Goal: Transaction & Acquisition: Purchase product/service

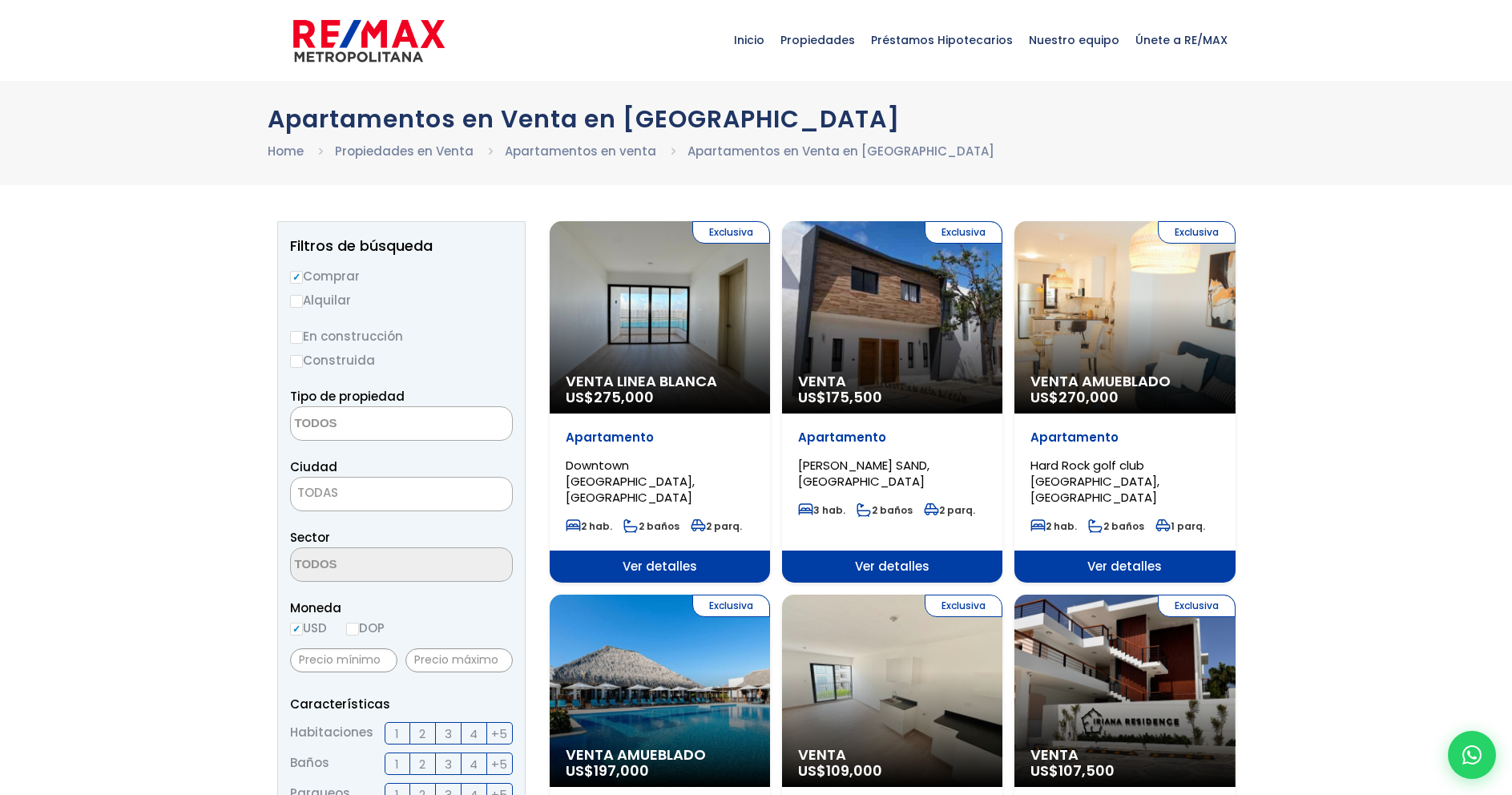
select select
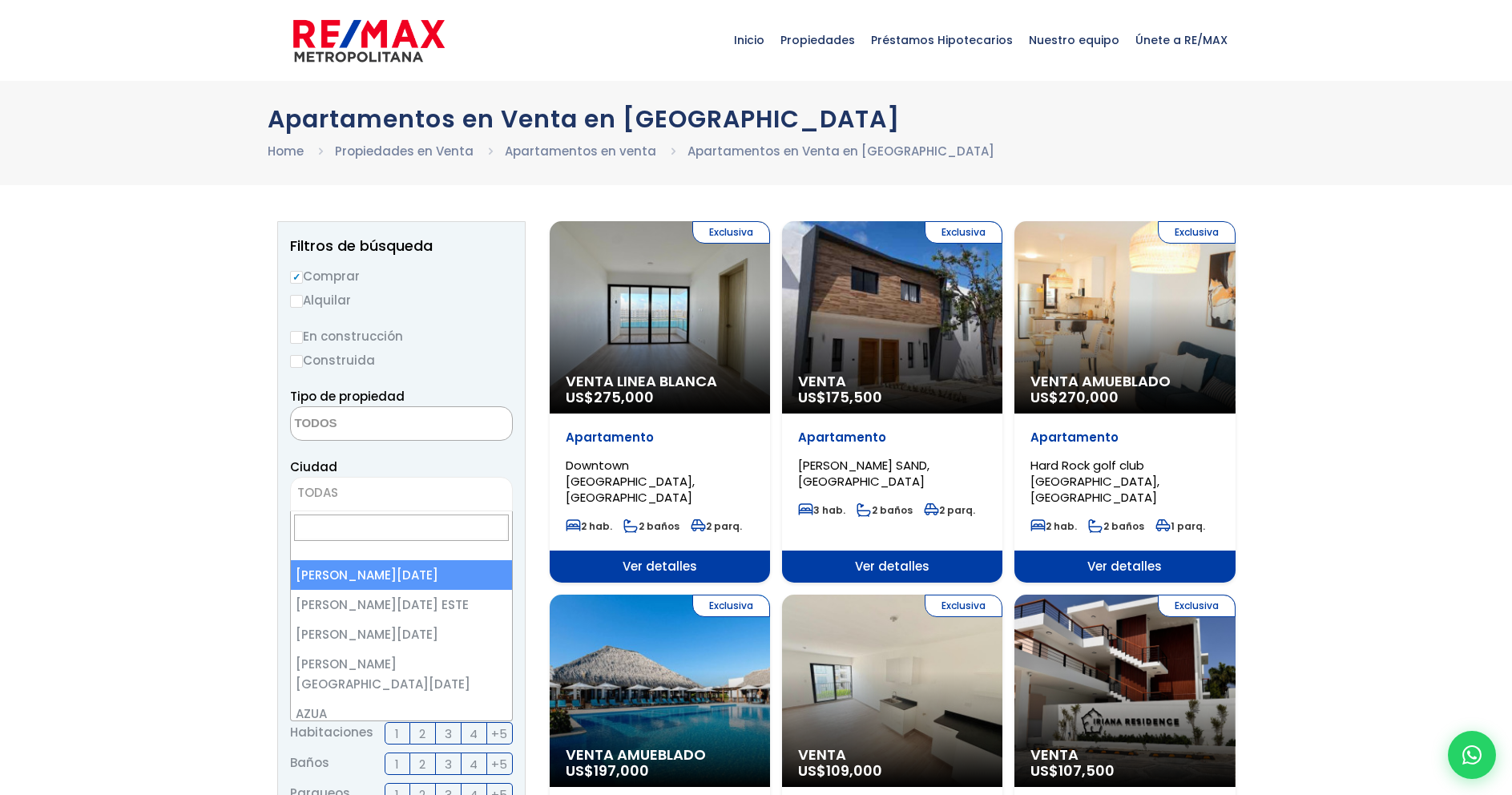
click at [362, 492] on span "TODAS" at bounding box center [401, 492] width 221 height 22
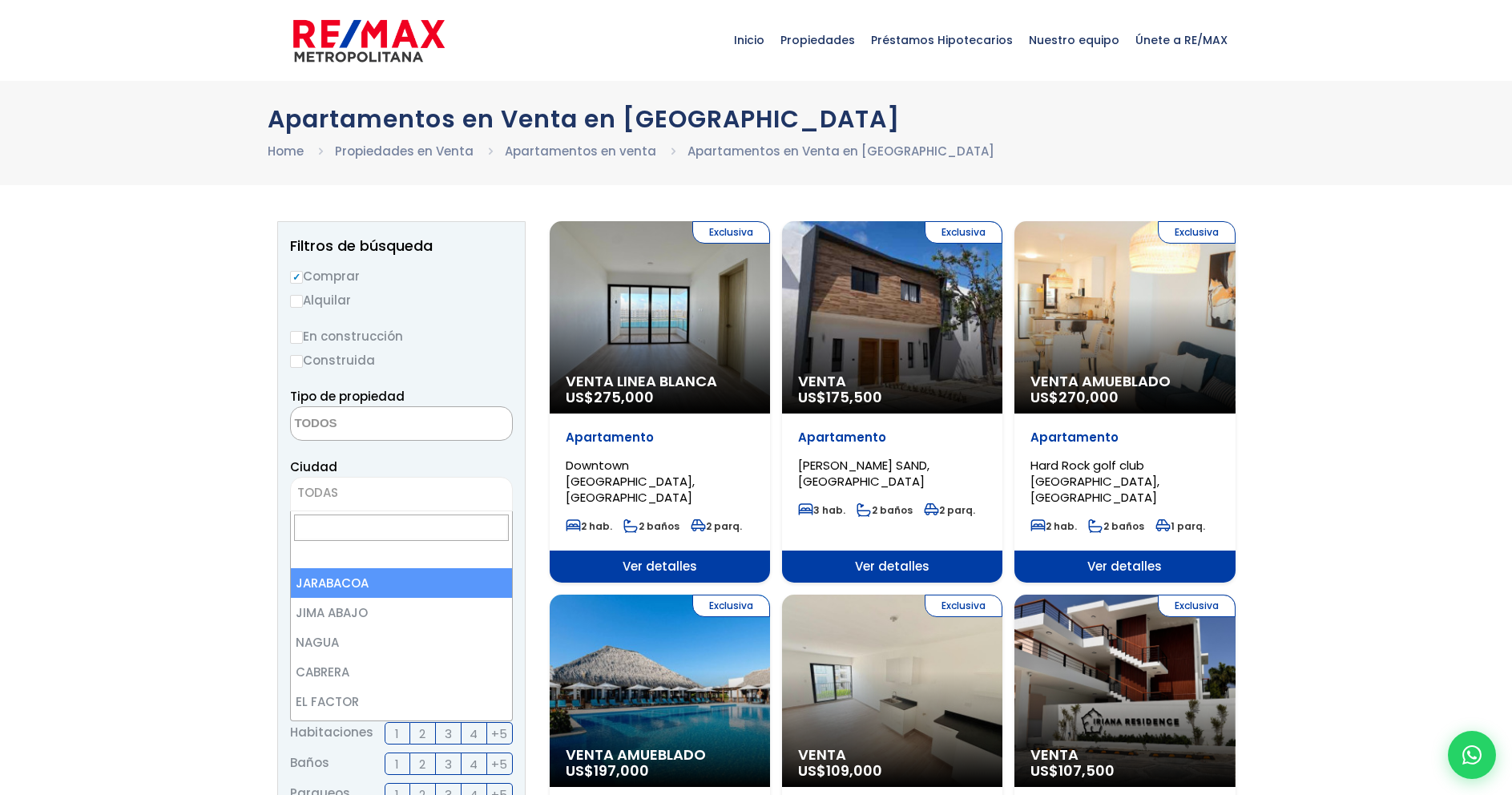
scroll to position [2052, 0]
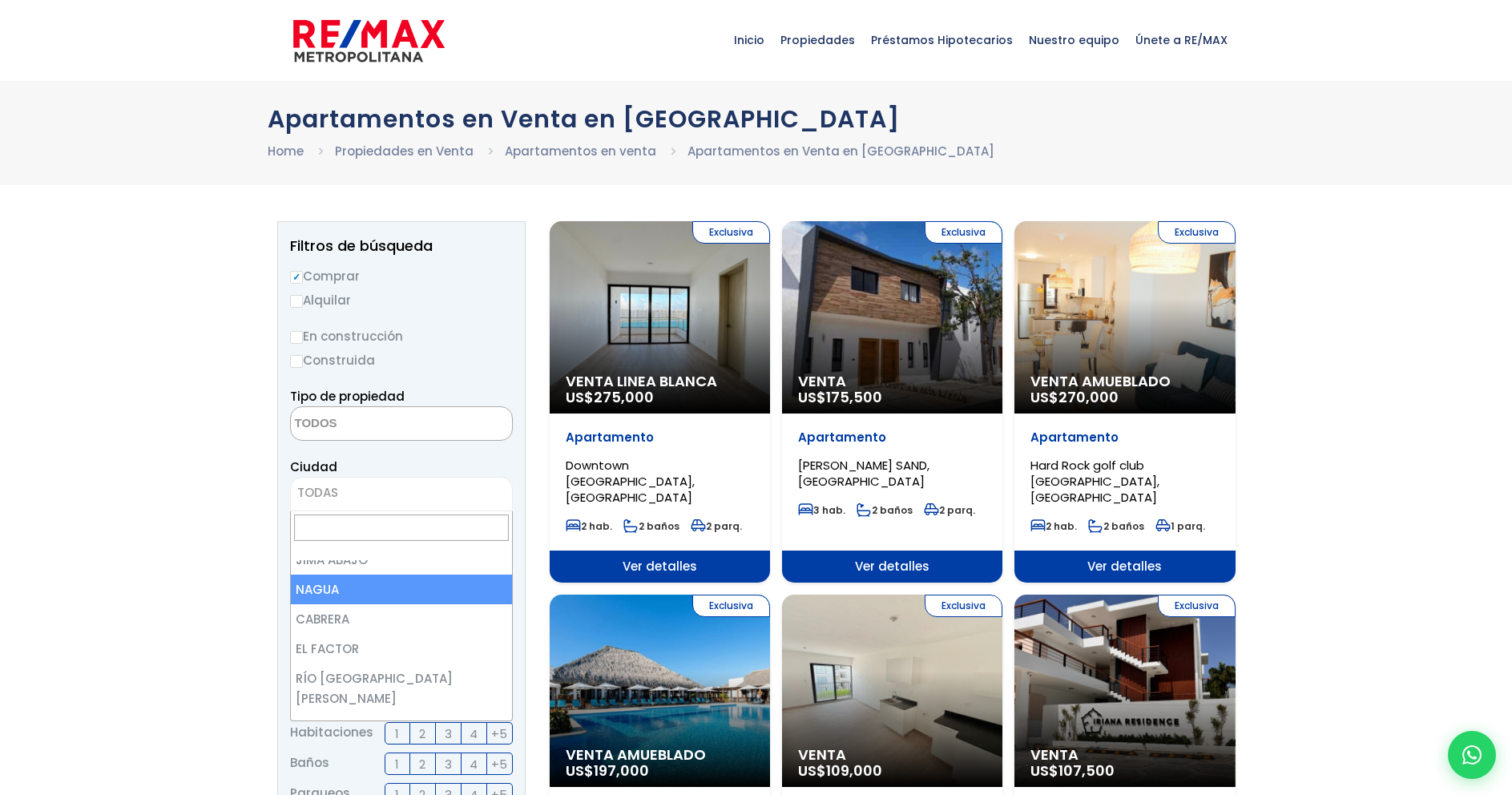
click at [364, 492] on span "TODAS" at bounding box center [401, 492] width 221 height 22
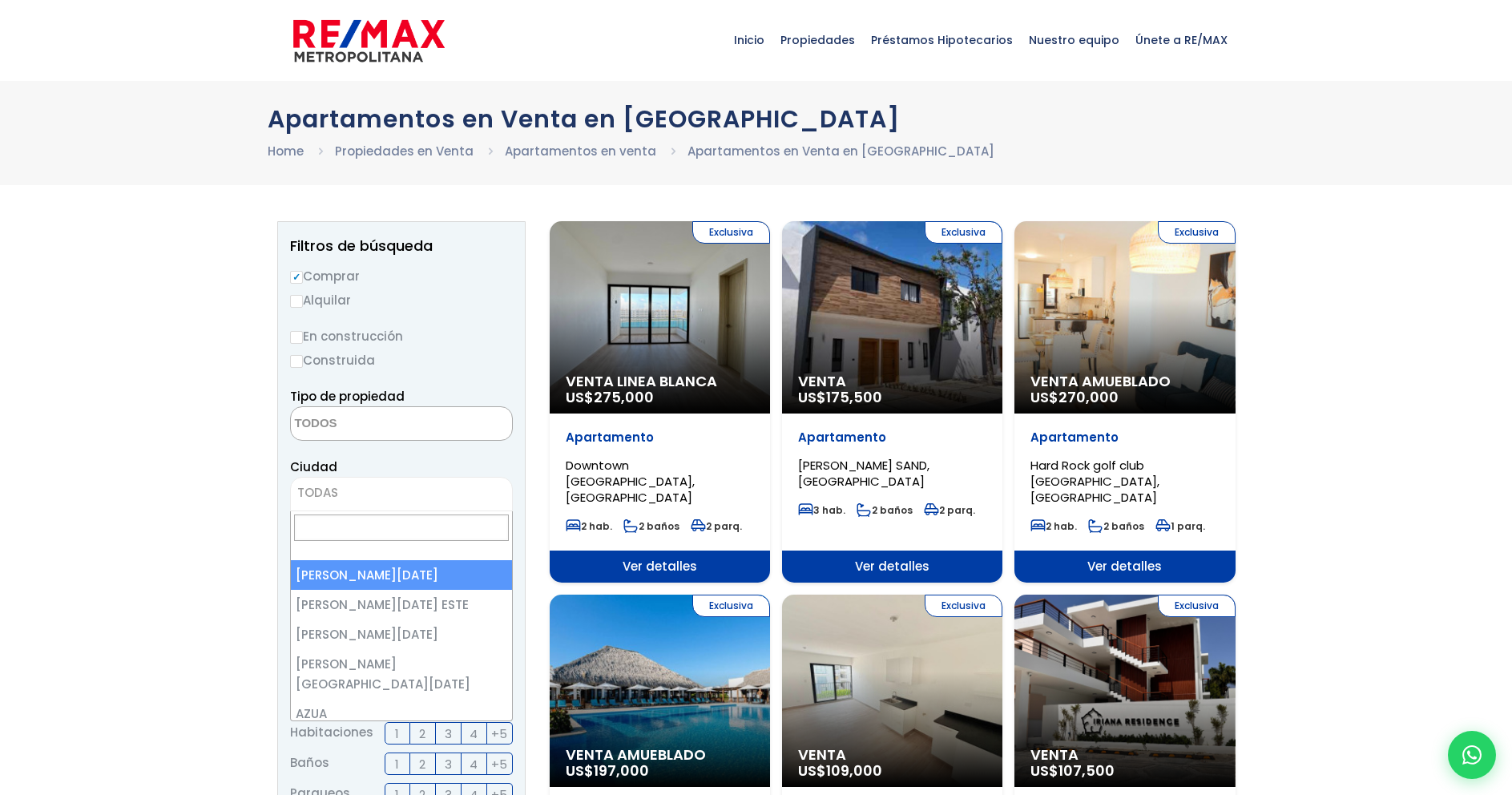
click at [364, 492] on span "TODAS" at bounding box center [401, 492] width 221 height 22
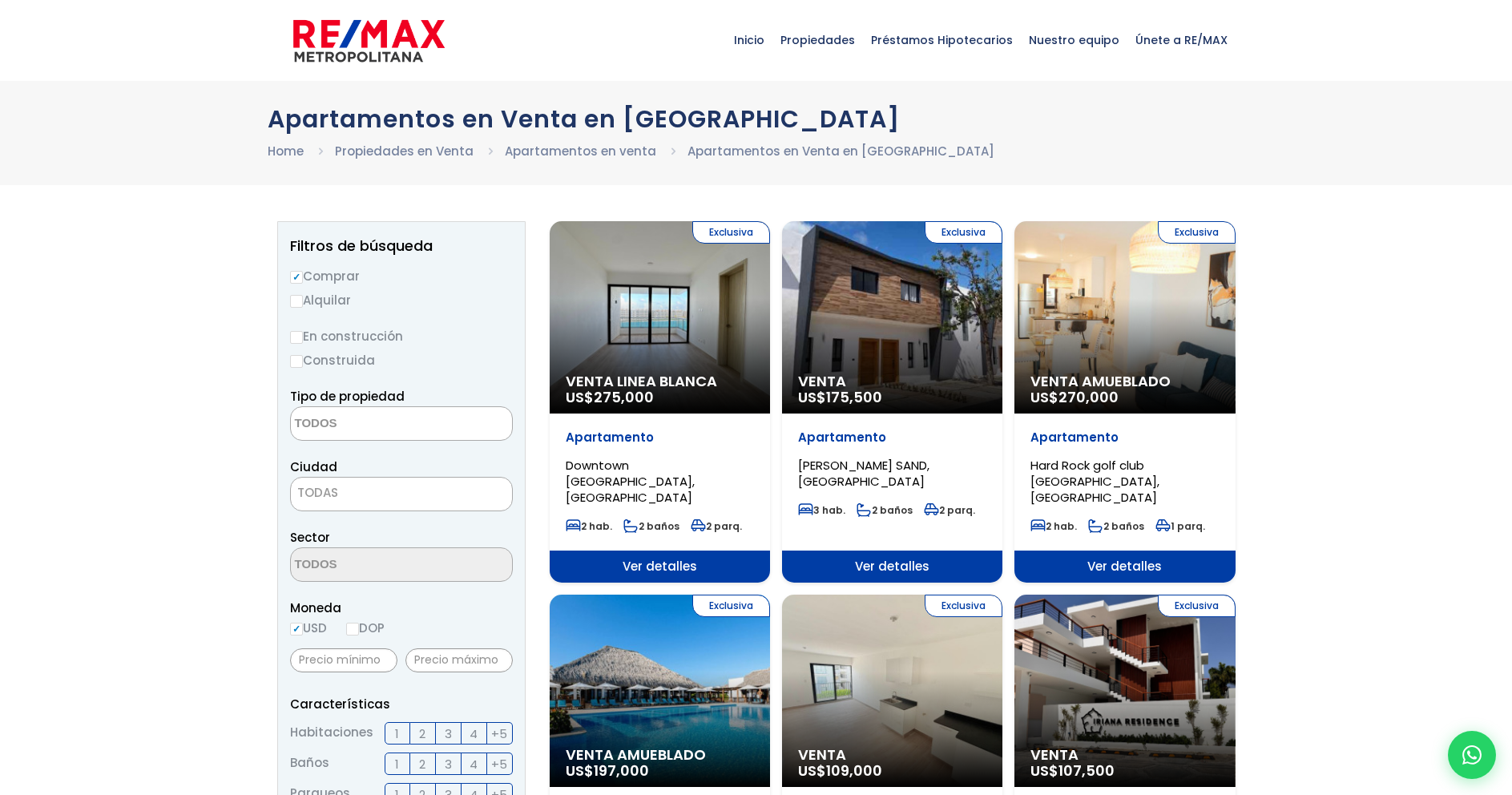
click at [364, 491] on span "TODAS" at bounding box center [401, 492] width 221 height 22
click at [364, 489] on span "TODAS" at bounding box center [401, 492] width 221 height 22
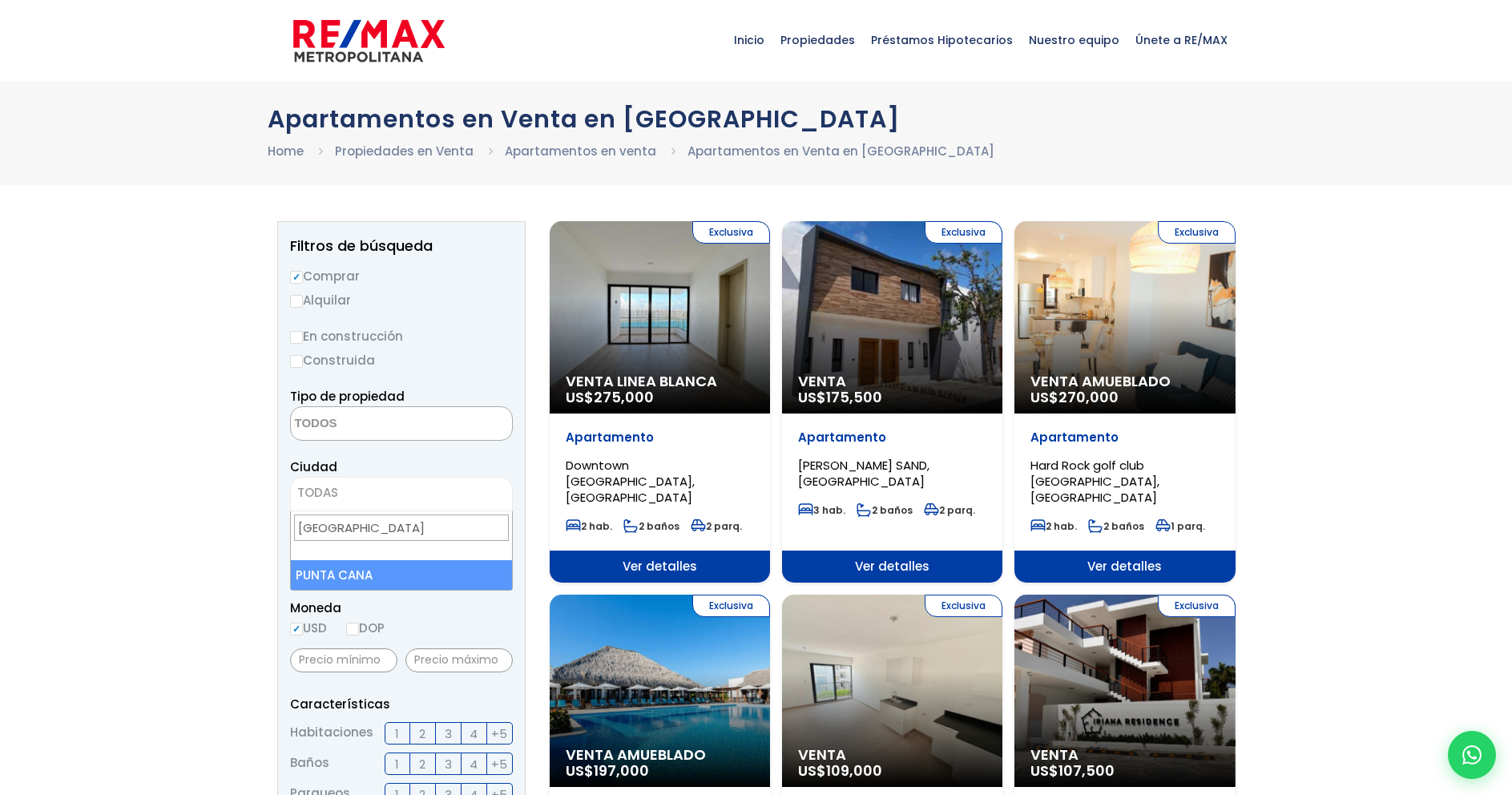
type input "[GEOGRAPHIC_DATA]"
select select "434"
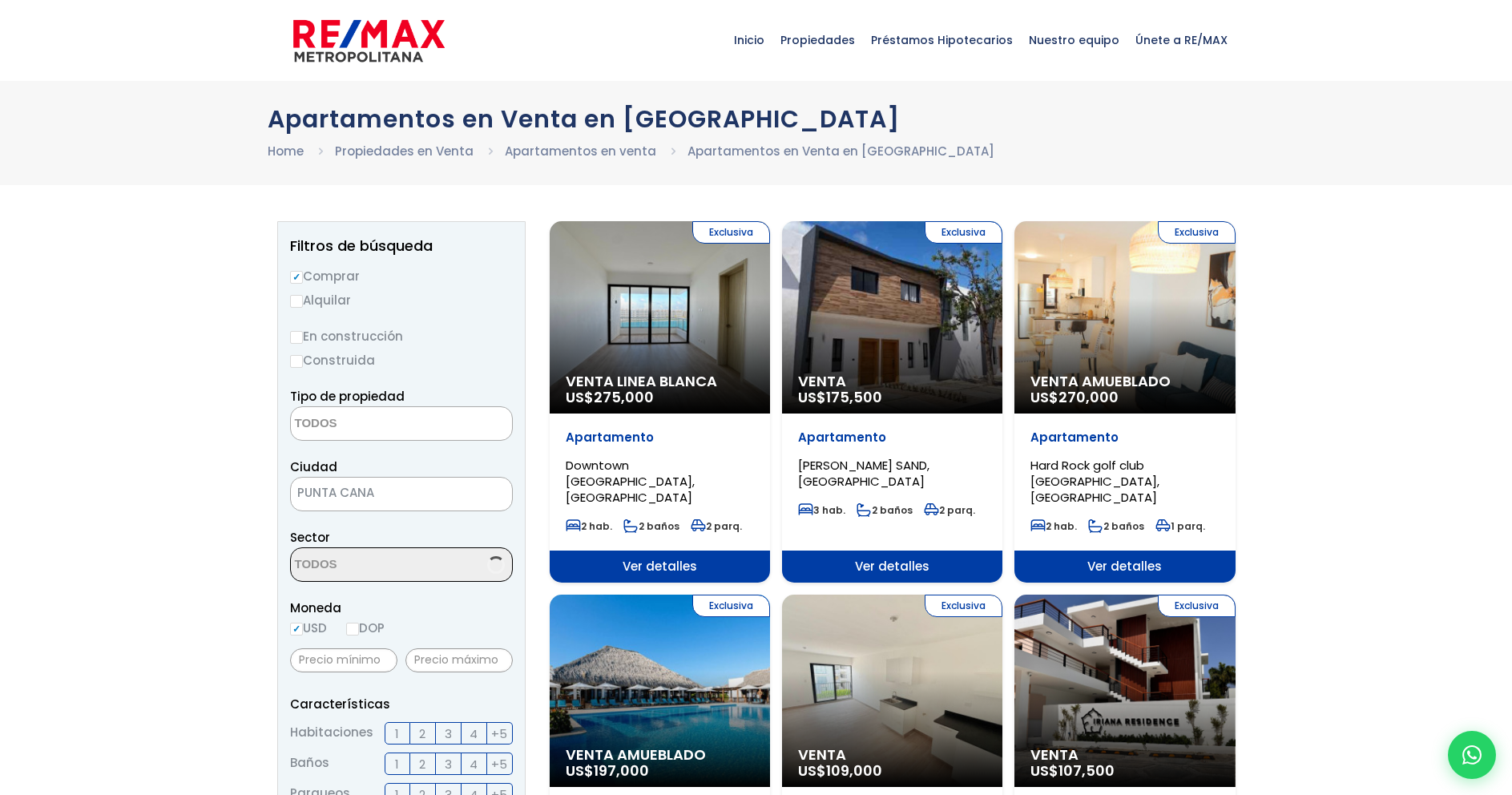
click at [357, 565] on textarea "Search" at bounding box center [368, 566] width 155 height 35
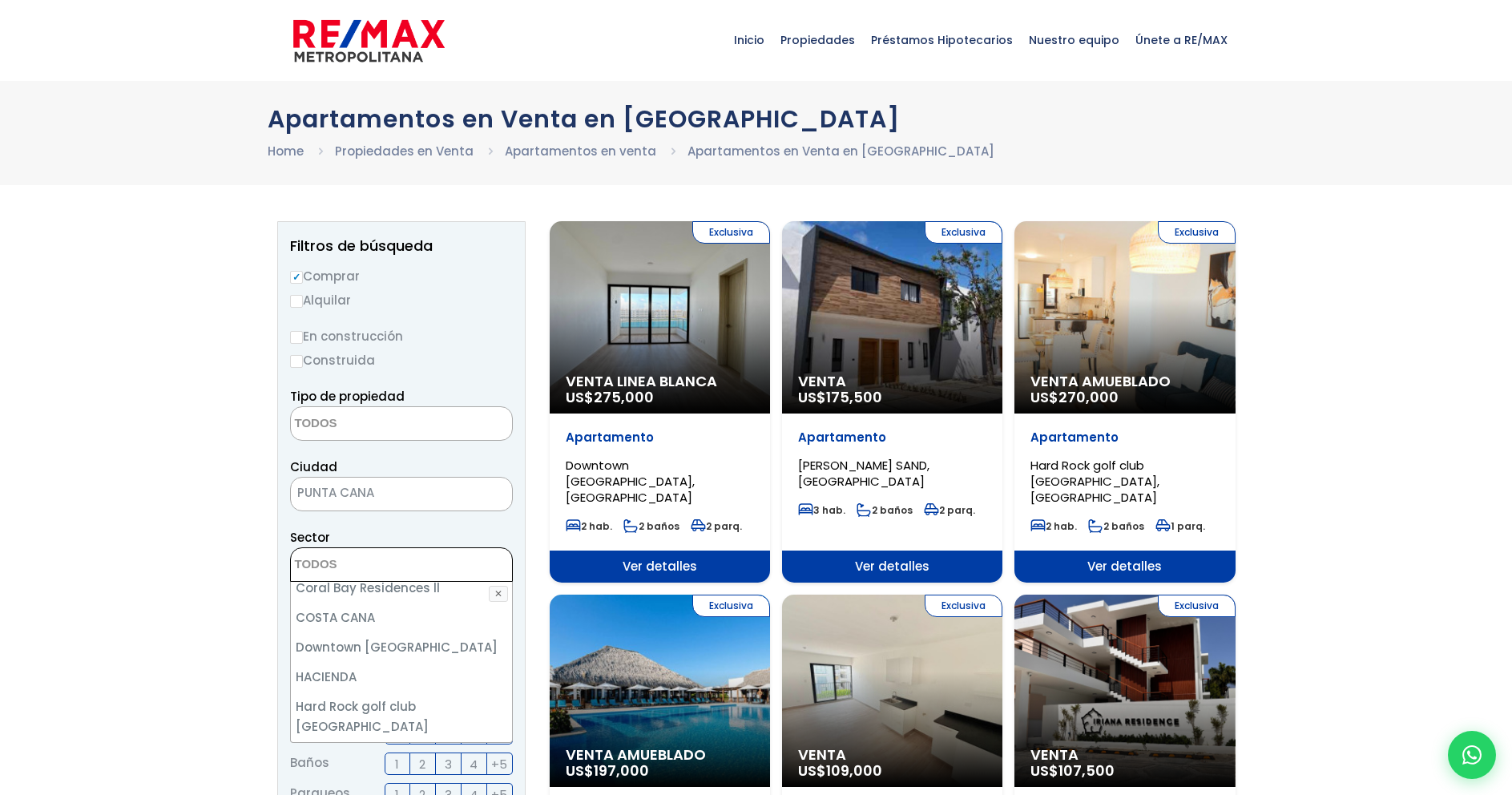
scroll to position [210, 0]
click at [442, 649] on li "Downtown [GEOGRAPHIC_DATA]" at bounding box center [401, 644] width 221 height 30
select select "16397"
click at [437, 642] on li "Downtown [GEOGRAPHIC_DATA]" at bounding box center [401, 644] width 221 height 30
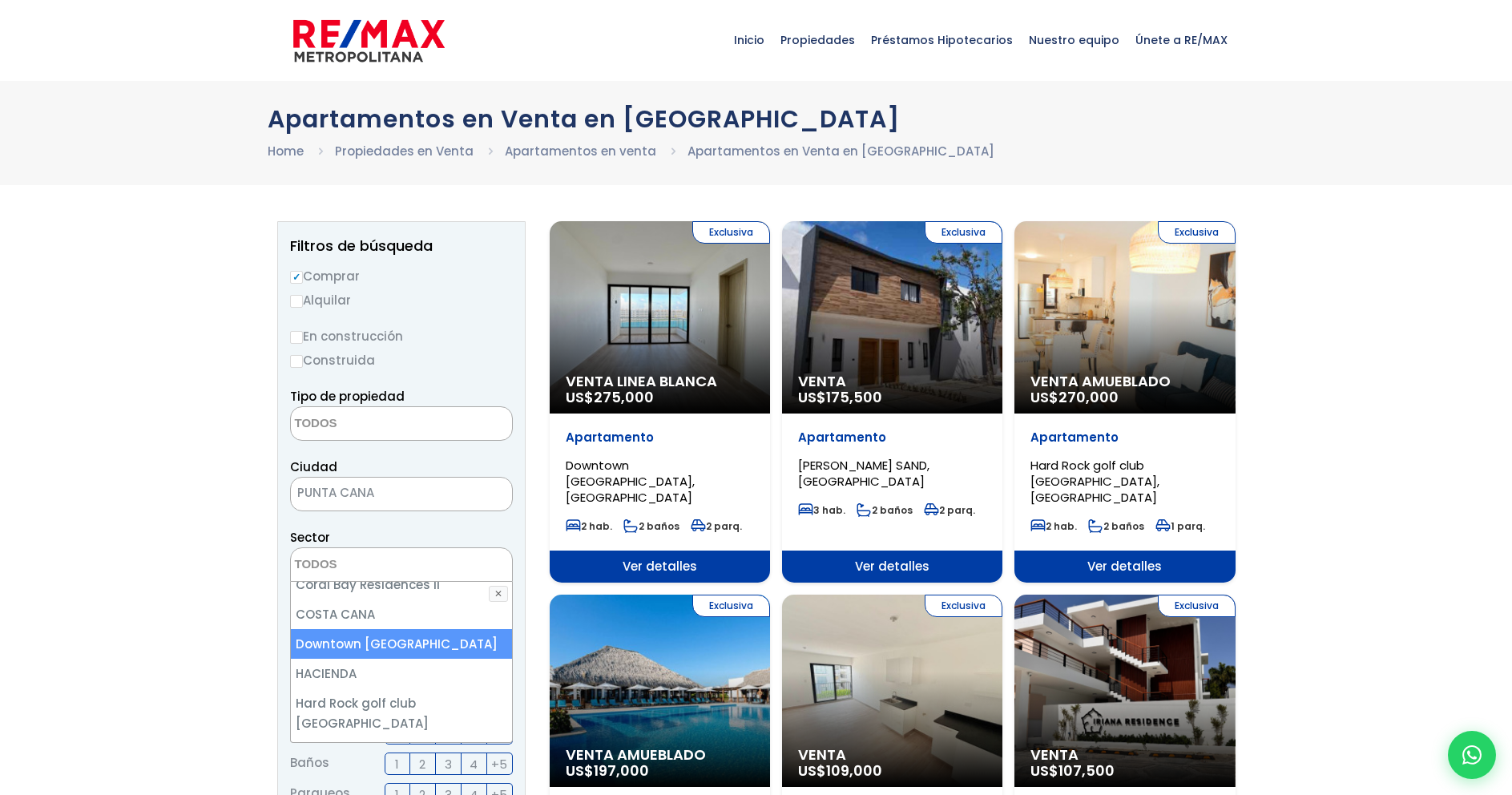
click at [423, 640] on li "Downtown [GEOGRAPHIC_DATA]" at bounding box center [401, 644] width 221 height 30
select select "16397"
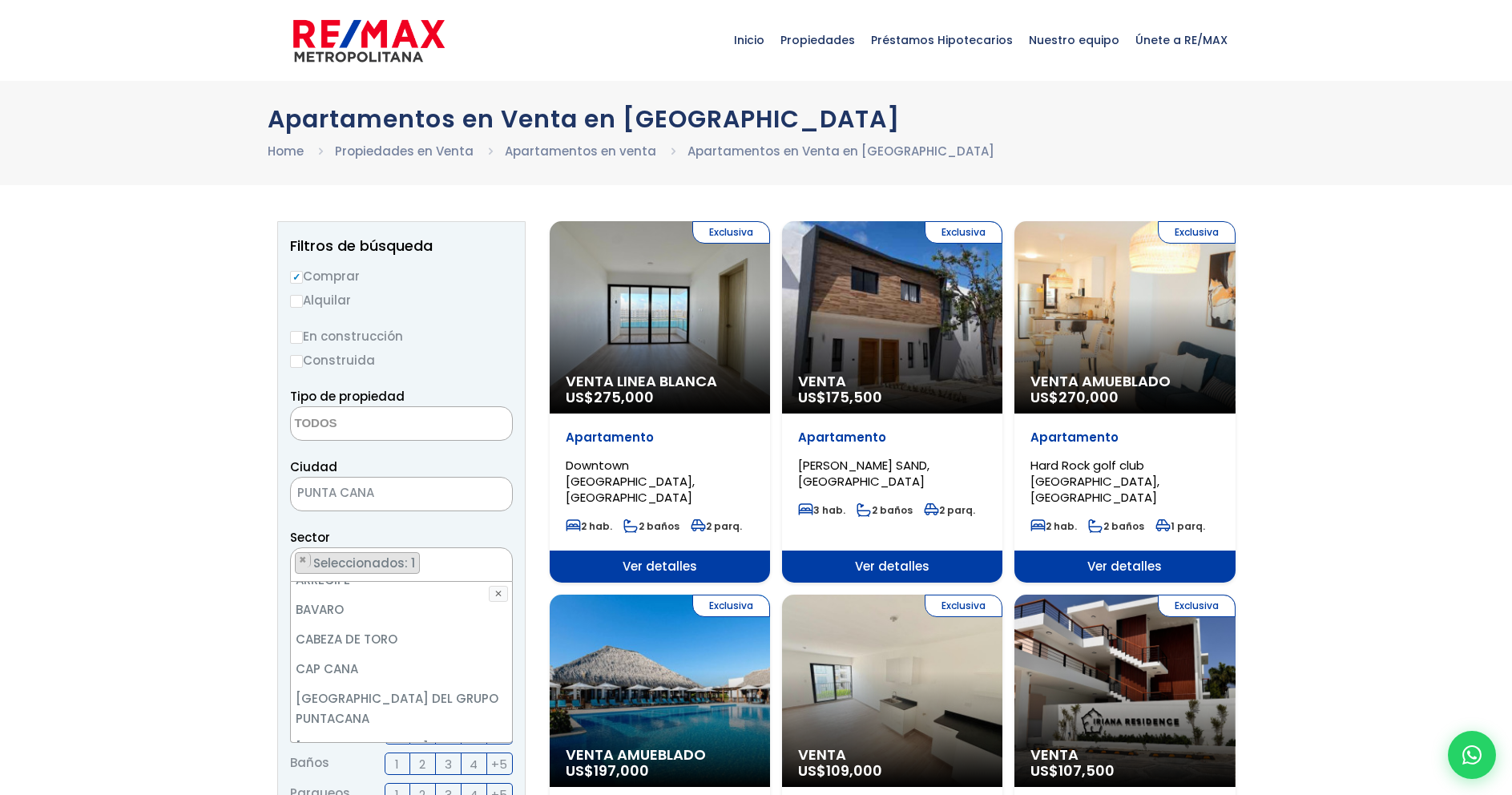
scroll to position [0, 0]
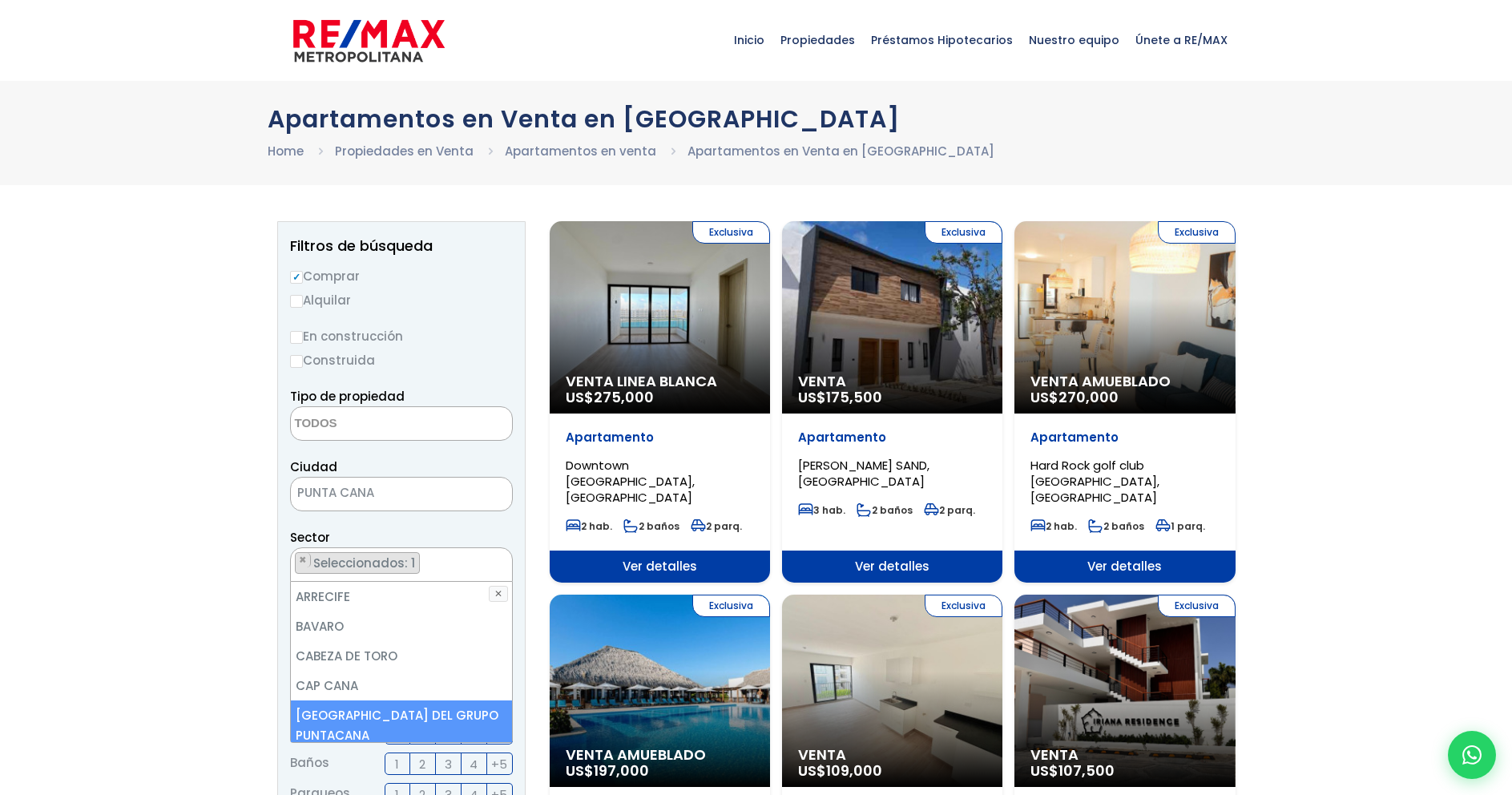
click at [426, 744] on span "2" at bounding box center [422, 733] width 7 height 20
click at [0, 0] on input "2" at bounding box center [0, 0] width 0 height 0
checkbox input "true"
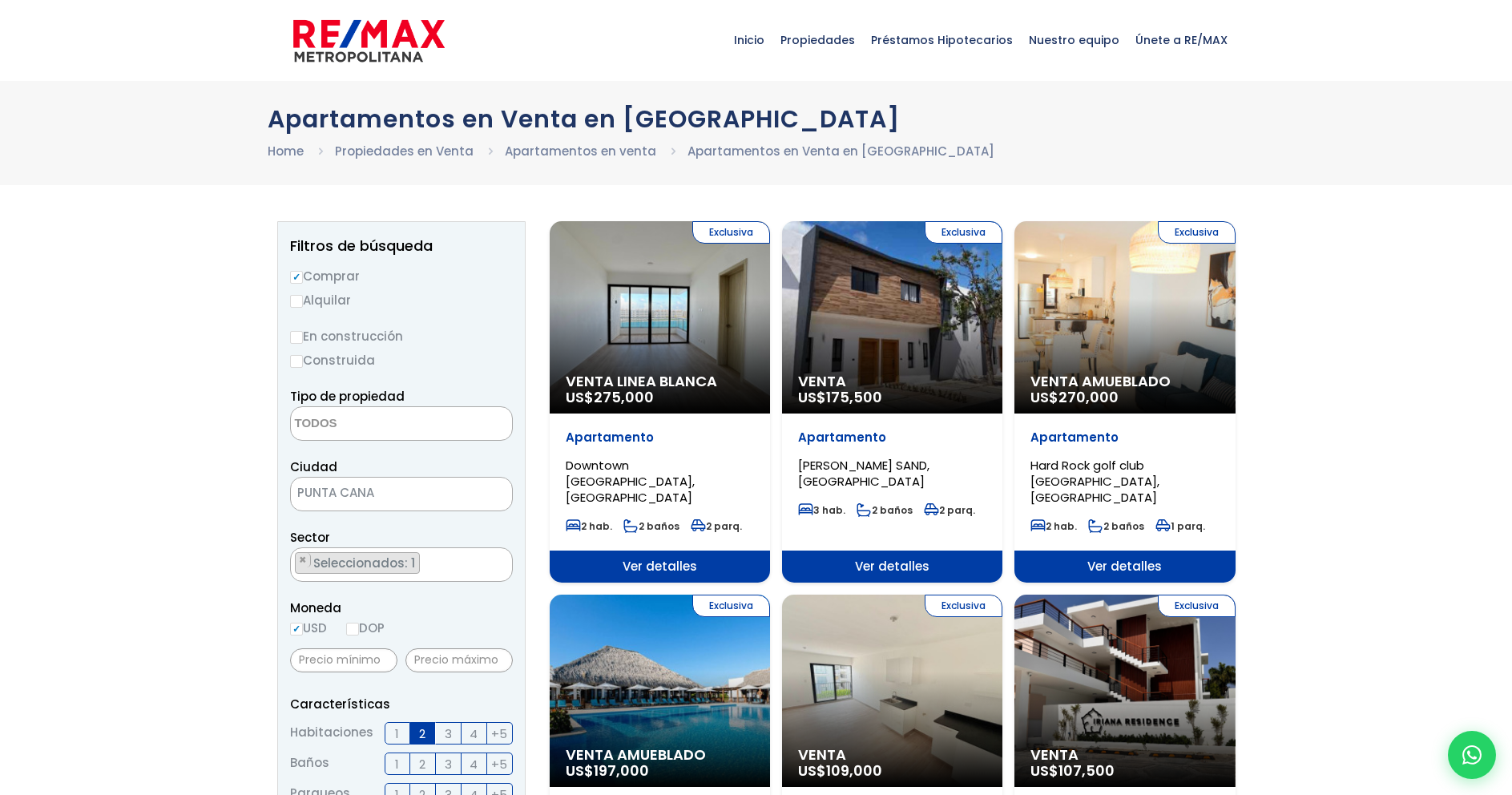
click at [452, 744] on span "3" at bounding box center [448, 733] width 7 height 20
click at [0, 0] on input "3" at bounding box center [0, 0] width 0 height 0
checkbox input "true"
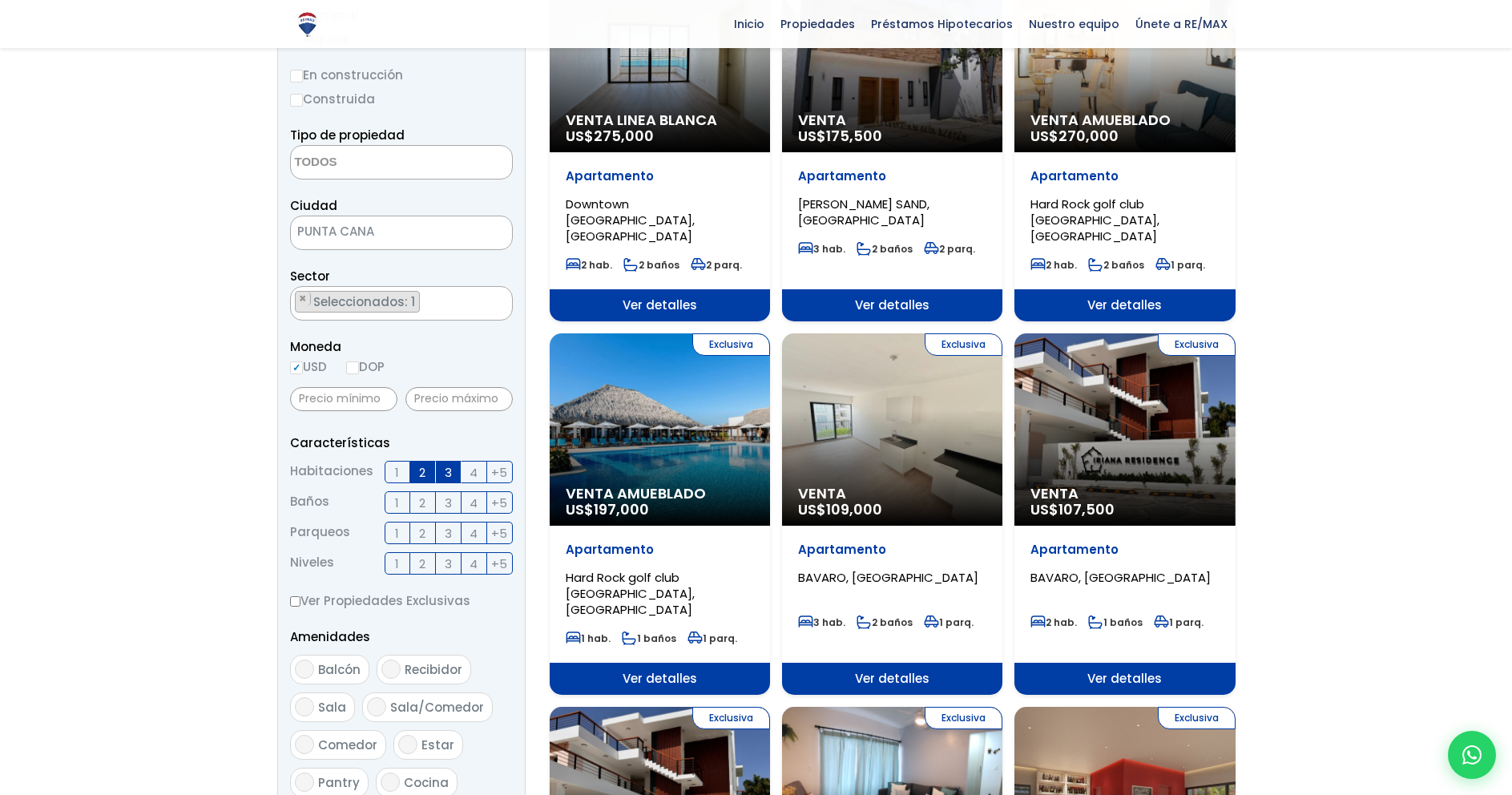
scroll to position [267, 0]
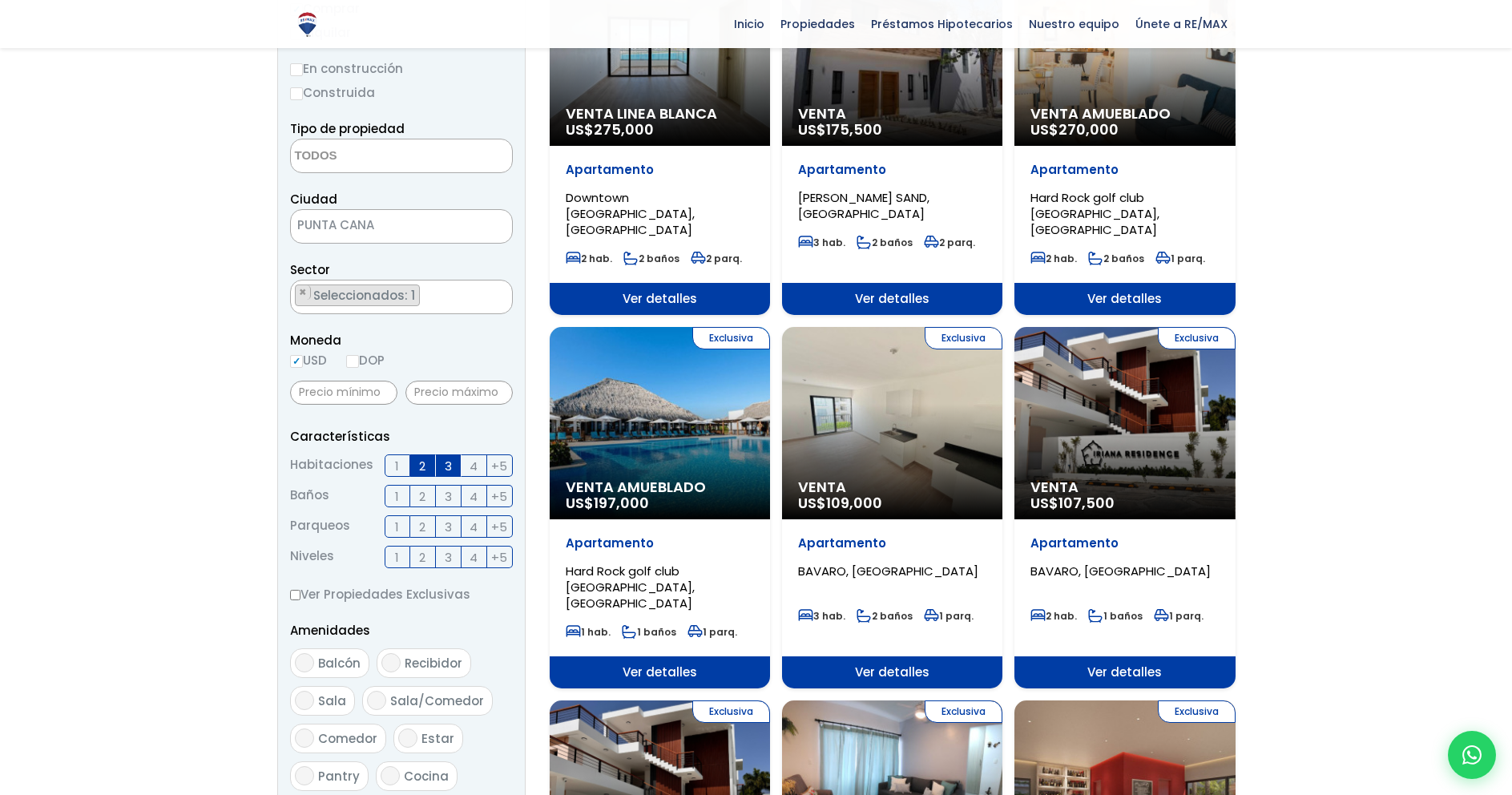
click at [0, 0] on input "2" at bounding box center [0, 0] width 0 height 0
checkbox input "true"
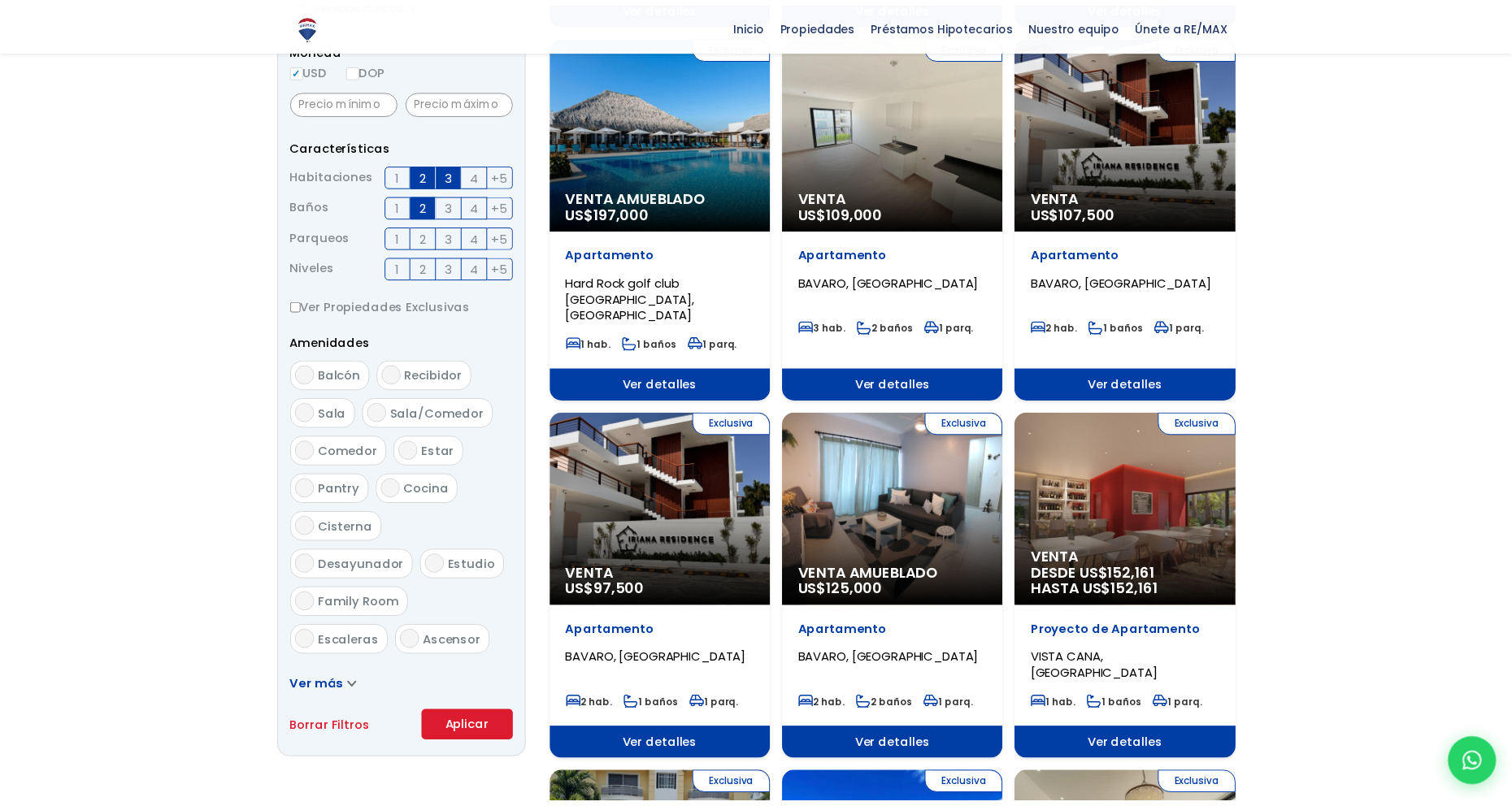
scroll to position [573, 0]
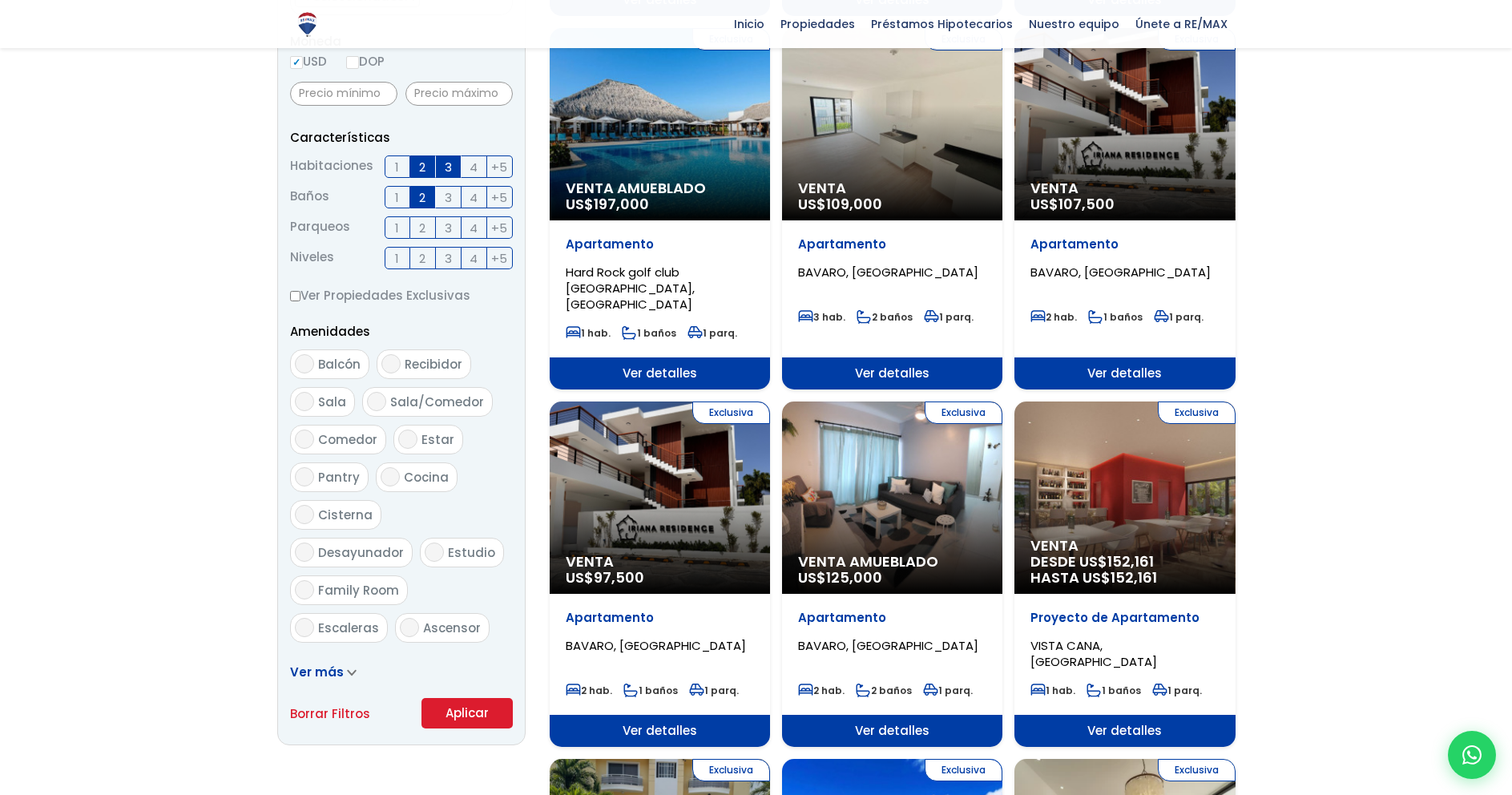
click at [311, 681] on span "Ver más" at bounding box center [316, 672] width 53 height 16
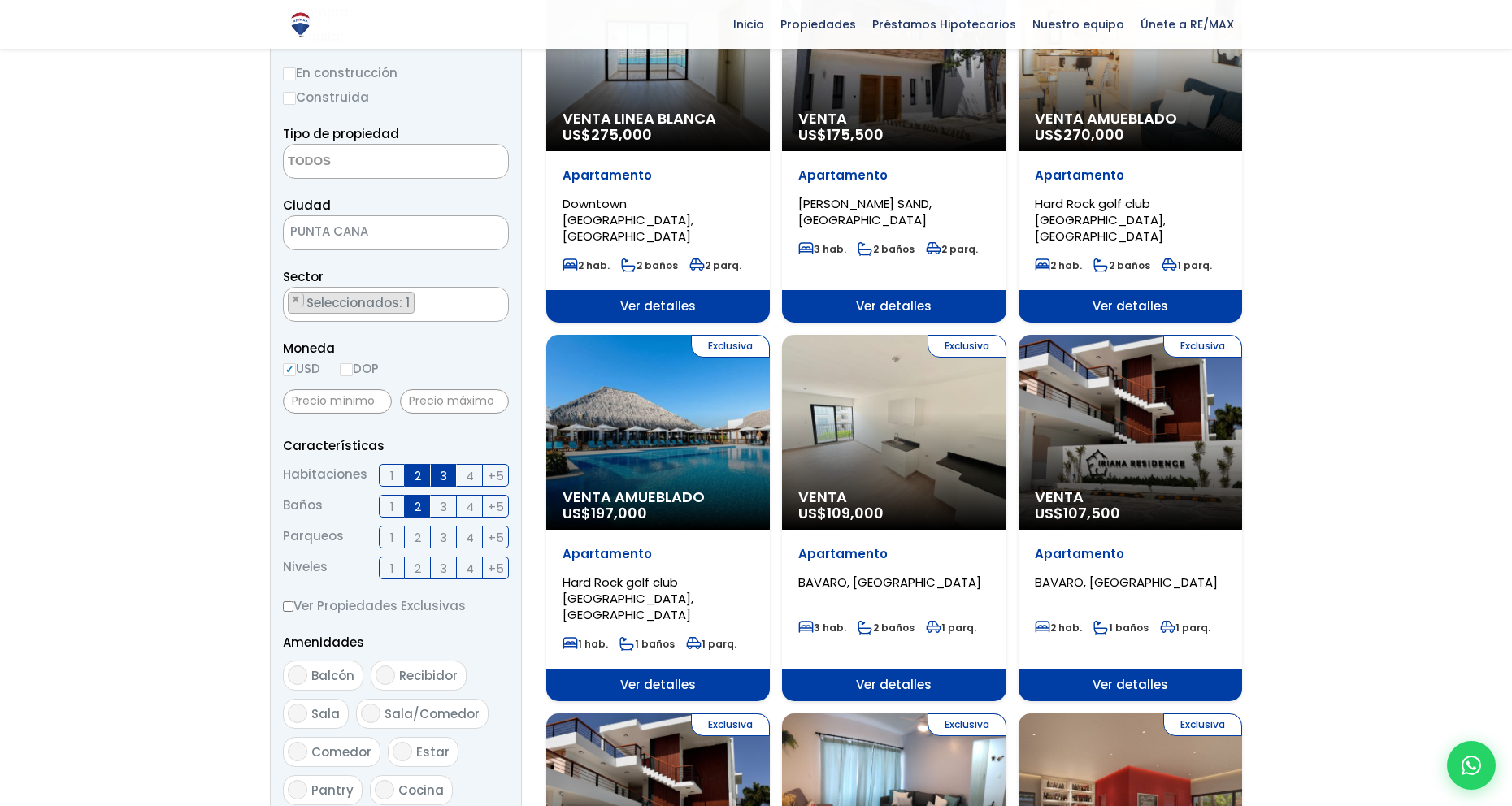
scroll to position [261, 0]
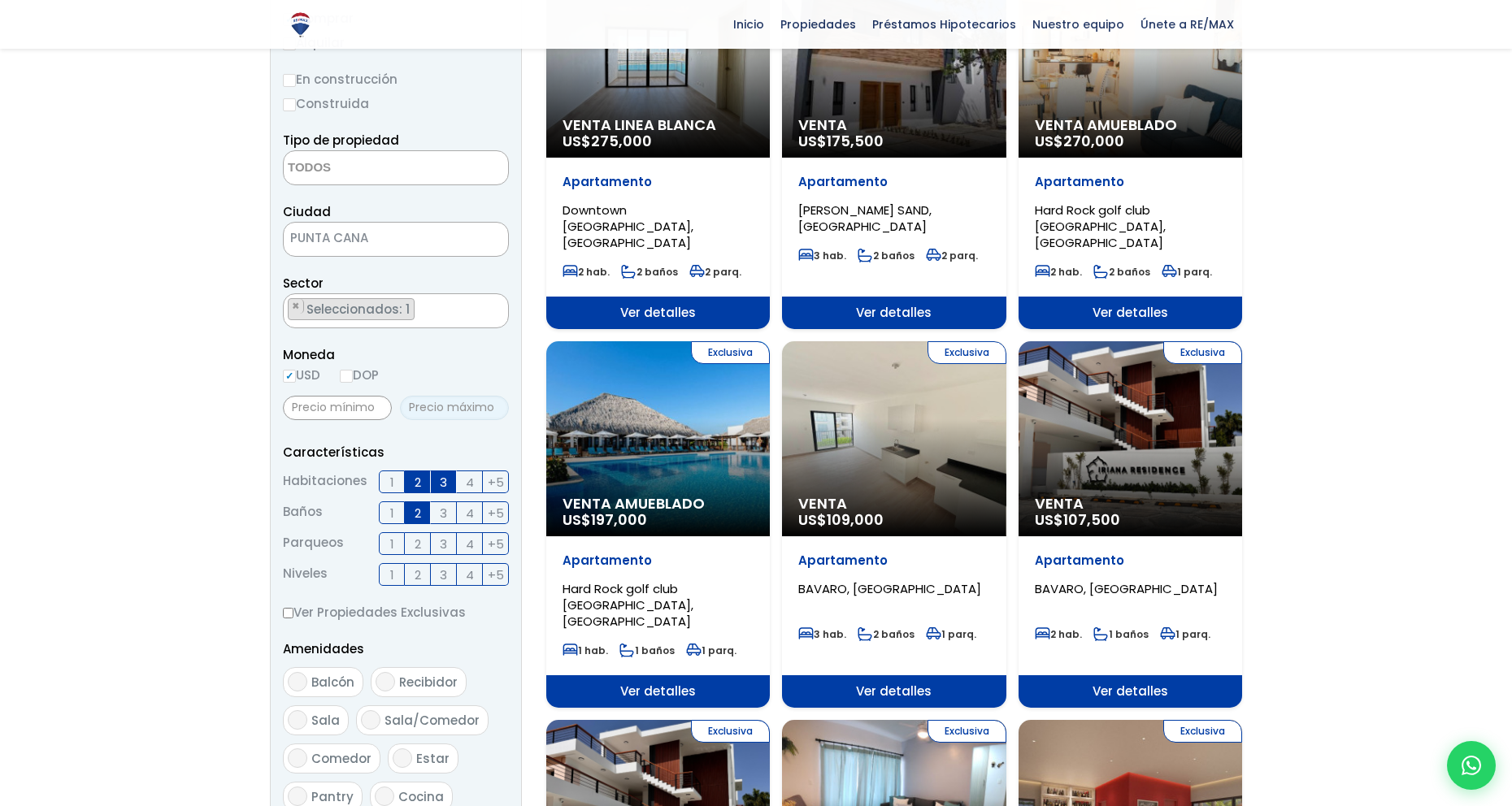
click at [452, 416] on input "text" at bounding box center [454, 408] width 109 height 24
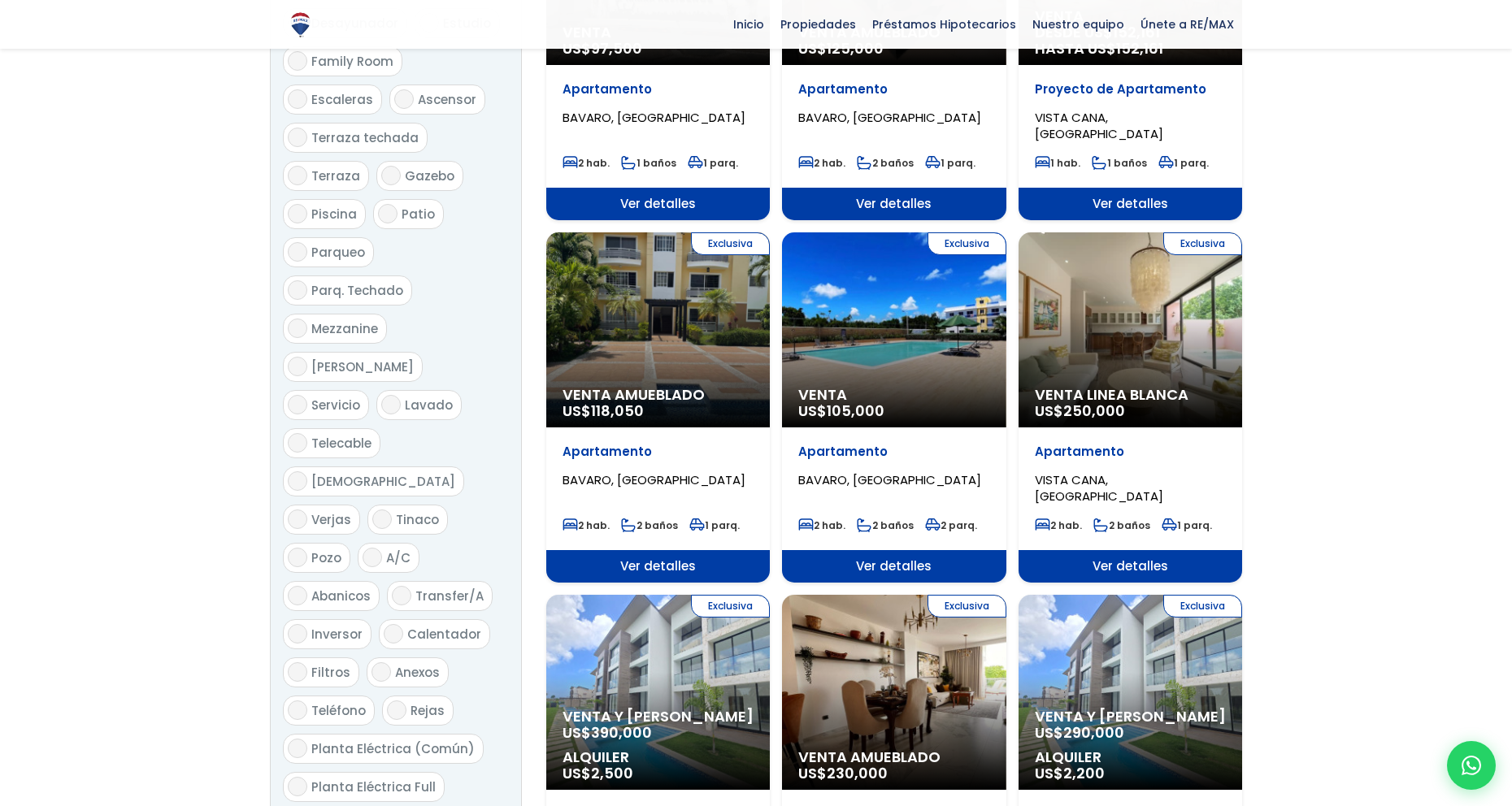
scroll to position [2100, 0]
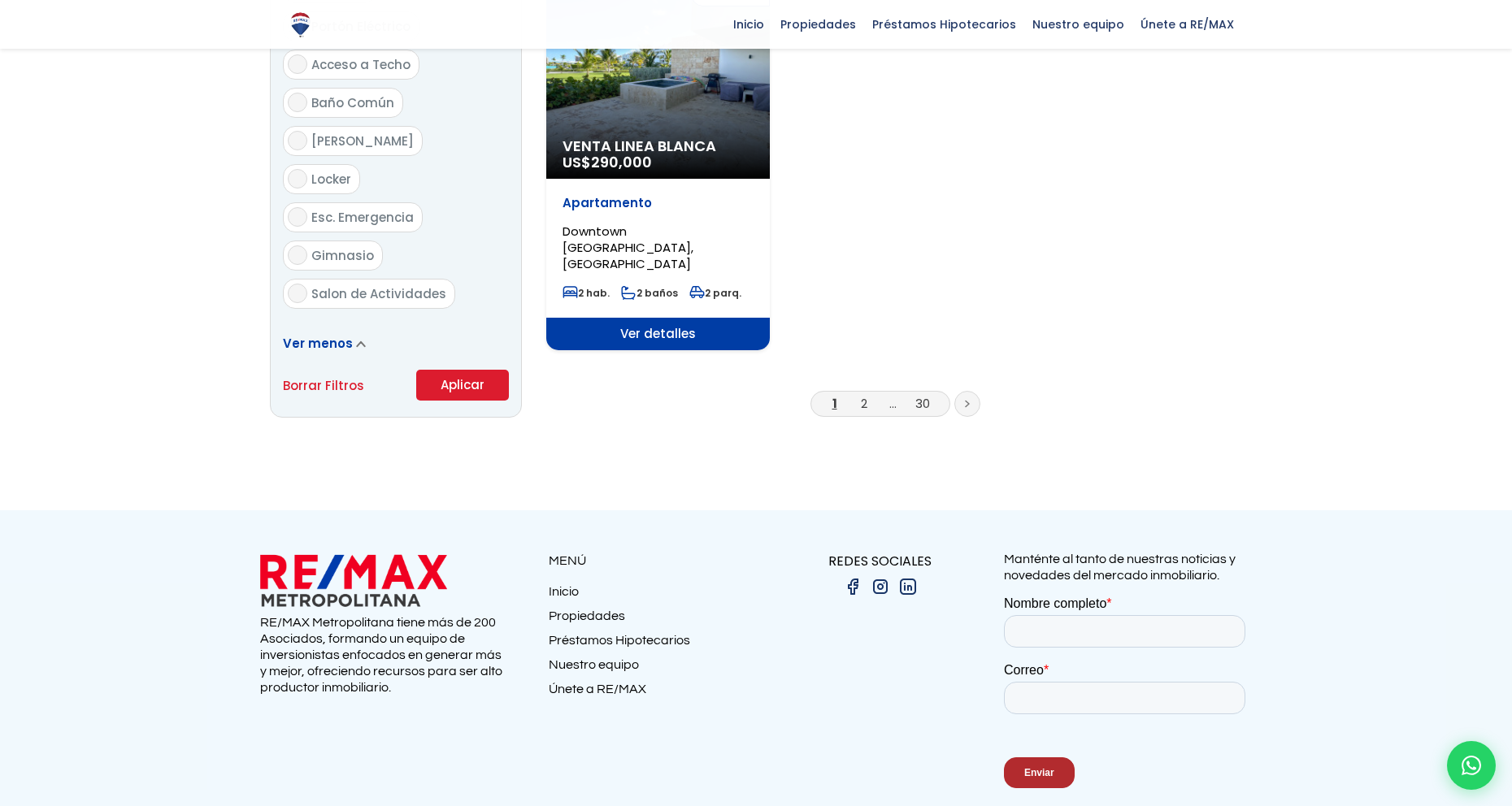
type input "200,000"
click at [458, 370] on button "Aplicar" at bounding box center [462, 385] width 93 height 31
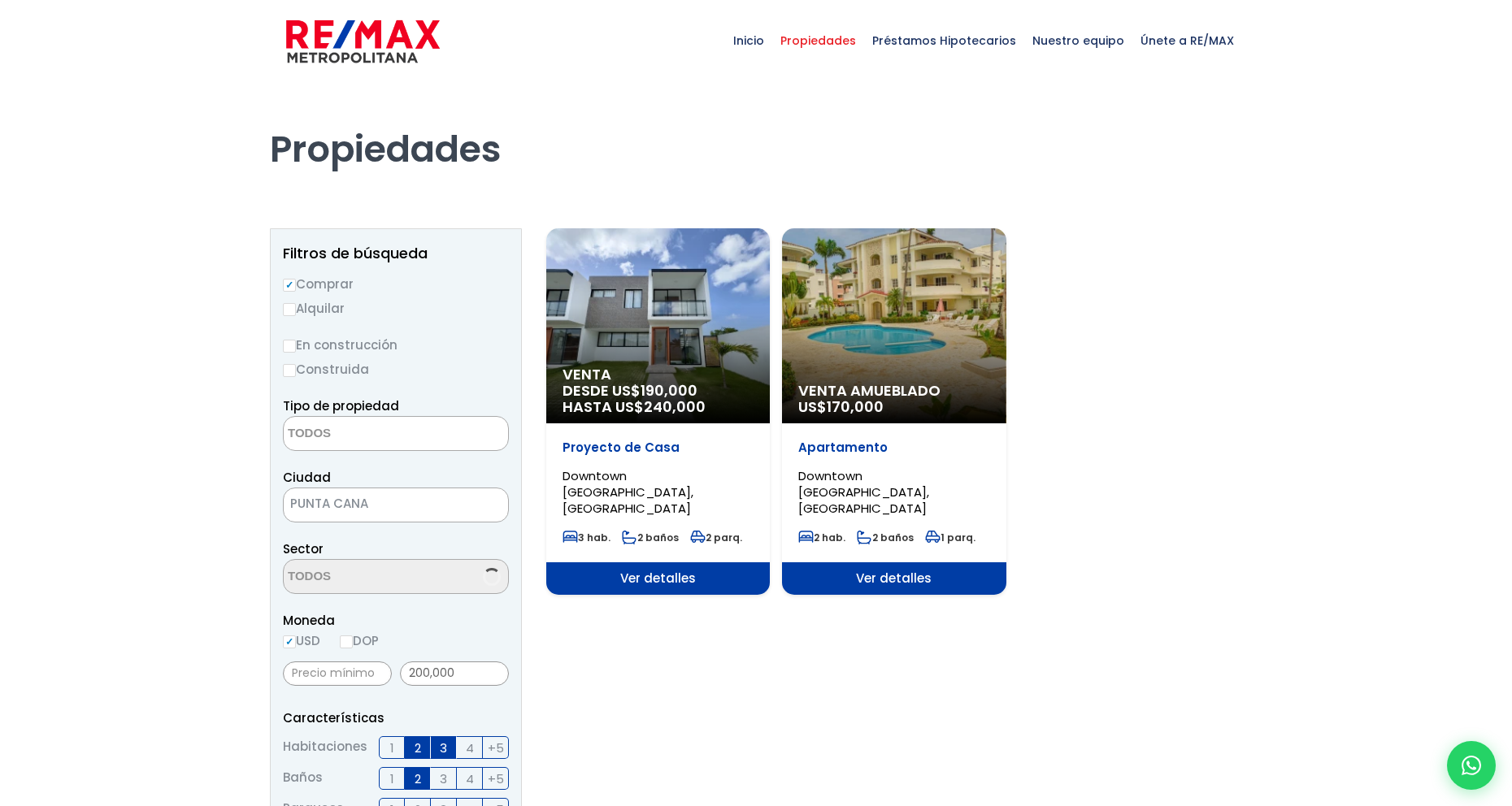
select select
select select "16397"
click at [629, 348] on div "Venta DESDE US$ 190,000 HASTA US$ 240,000" at bounding box center [658, 326] width 223 height 195
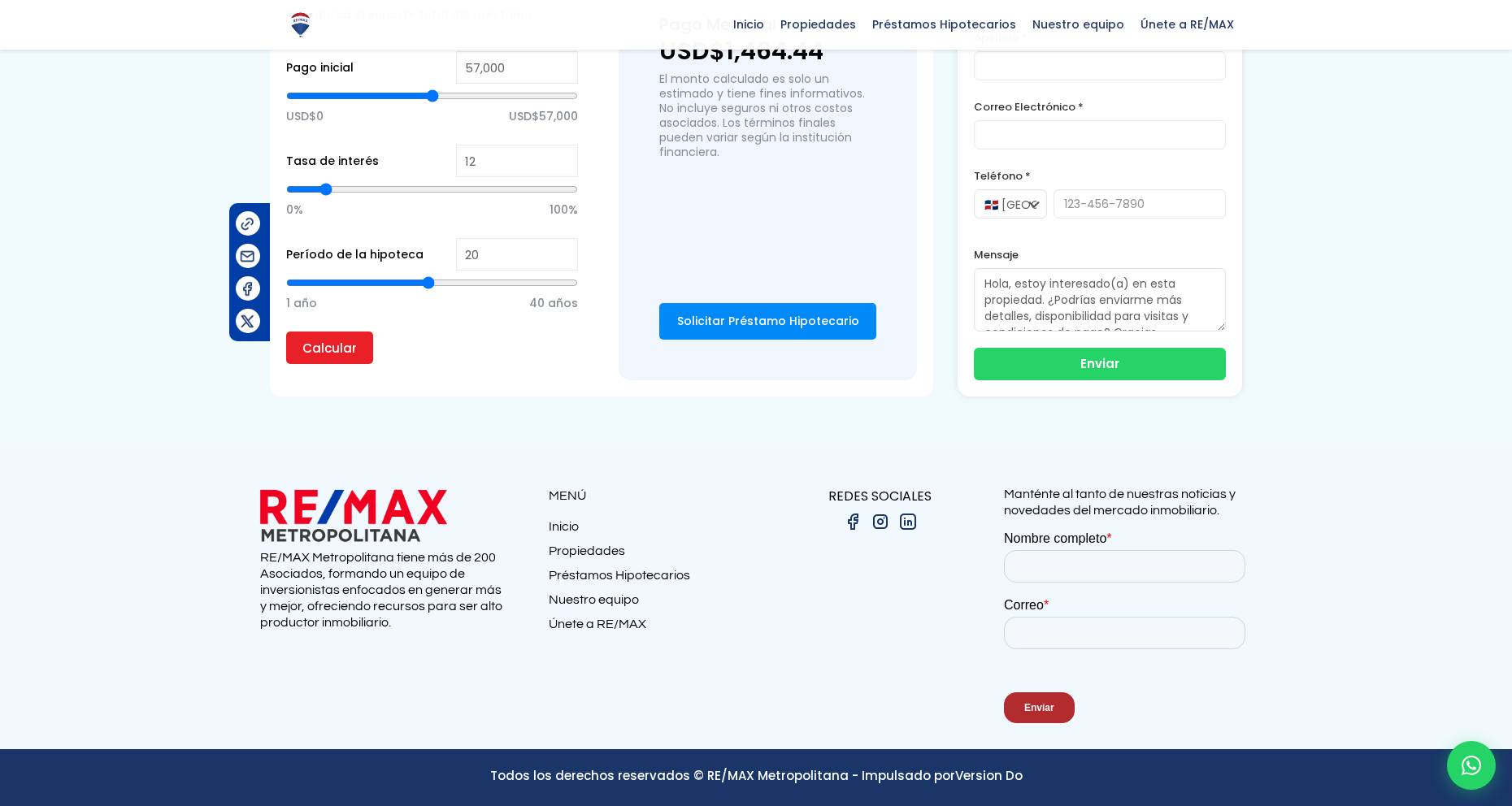
scroll to position [2792, 0]
